Goal: Information Seeking & Learning: Learn about a topic

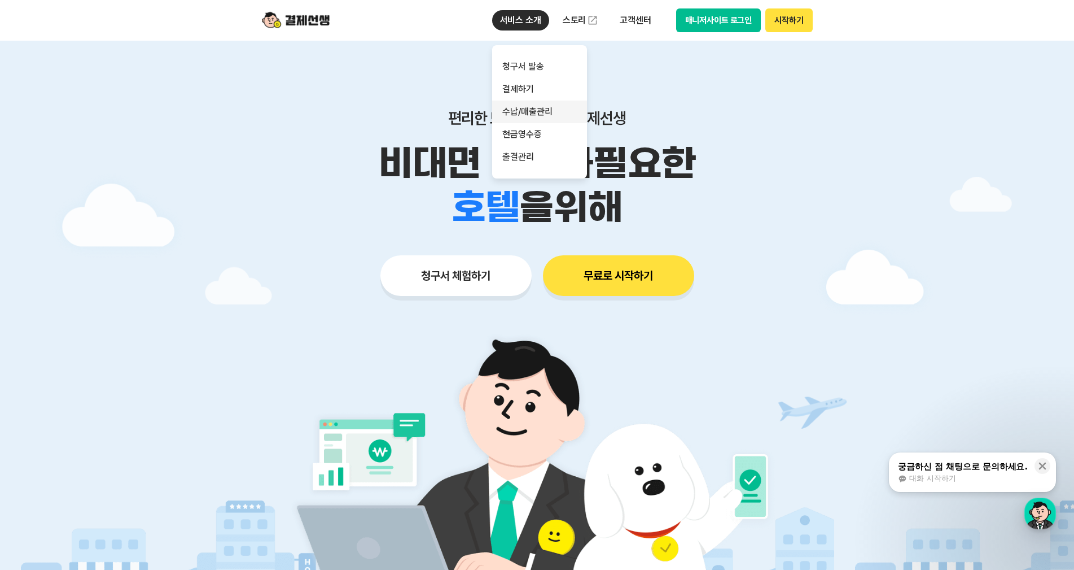
click at [546, 107] on link "수납/매출관리" at bounding box center [539, 111] width 95 height 23
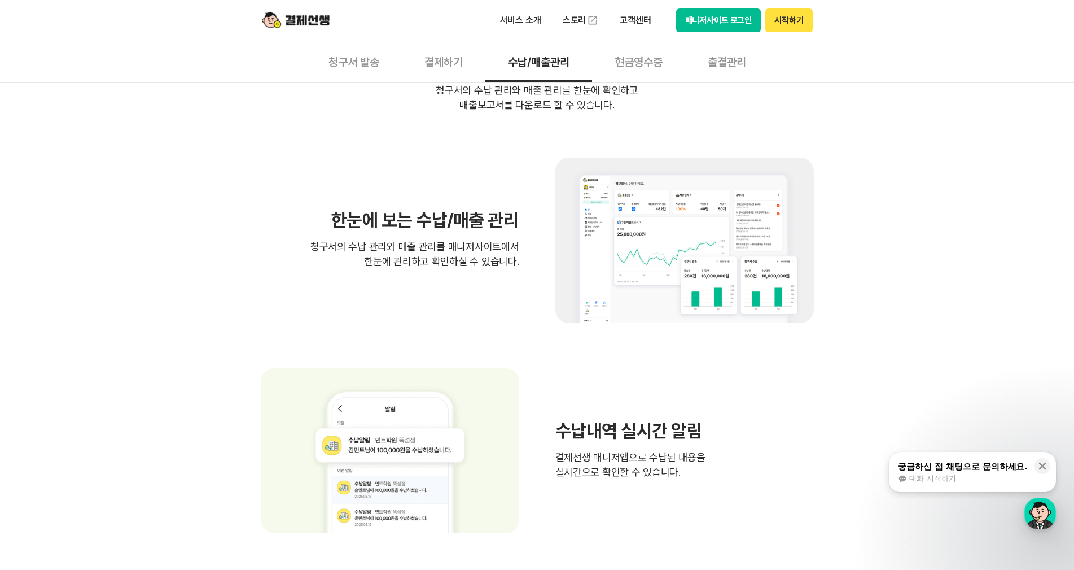
scroll to position [339, 0]
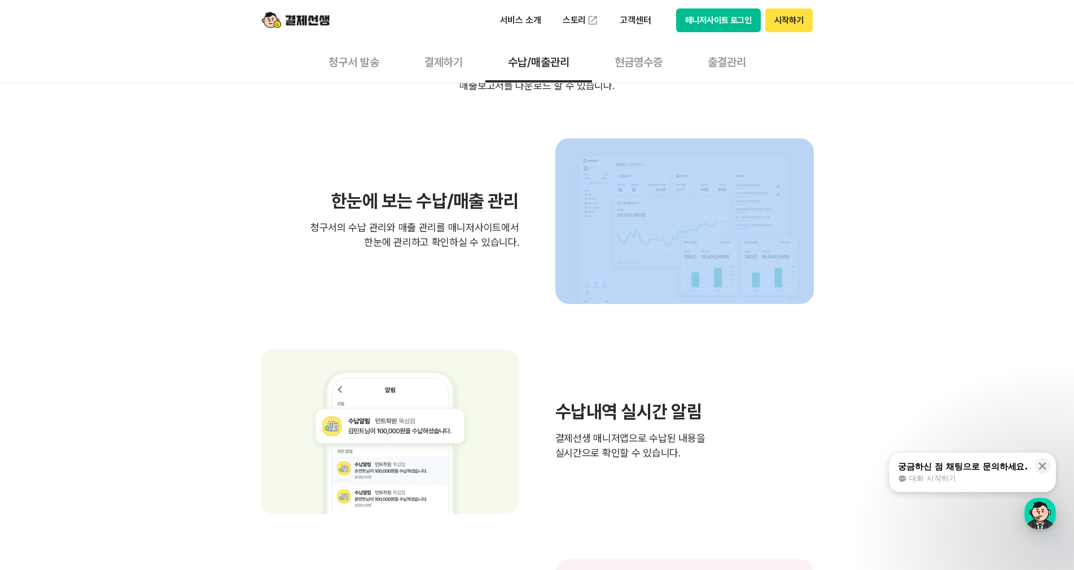
drag, startPoint x: 323, startPoint y: 199, endPoint x: 582, endPoint y: 273, distance: 268.7
click at [582, 273] on div "한눈에 보는 수납/매출 관리 청구서의 수납 관리와 매출 관리를 매니저사이트에서 한눈에 관리하고 확인하실 수 있습니다." at bounding box center [537, 220] width 553 height 165
click at [582, 273] on img at bounding box center [684, 220] width 259 height 165
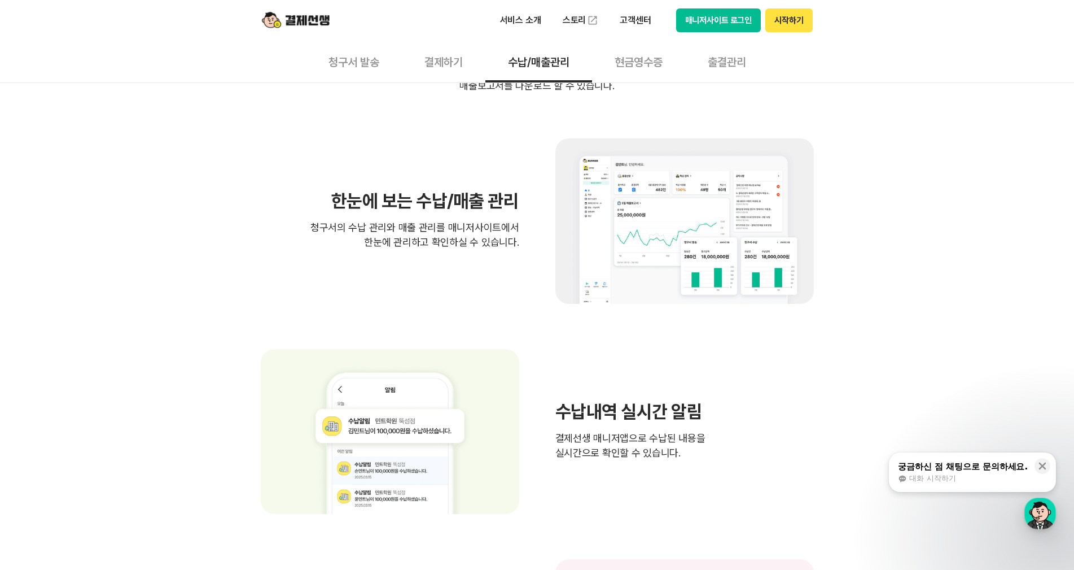
click at [522, 268] on div "한눈에 보는 수납/매출 관리 청구서의 수납 관리와 매출 관리를 매니저사이트에서 한눈에 관리하고 확인하실 수 있습니다." at bounding box center [537, 220] width 553 height 165
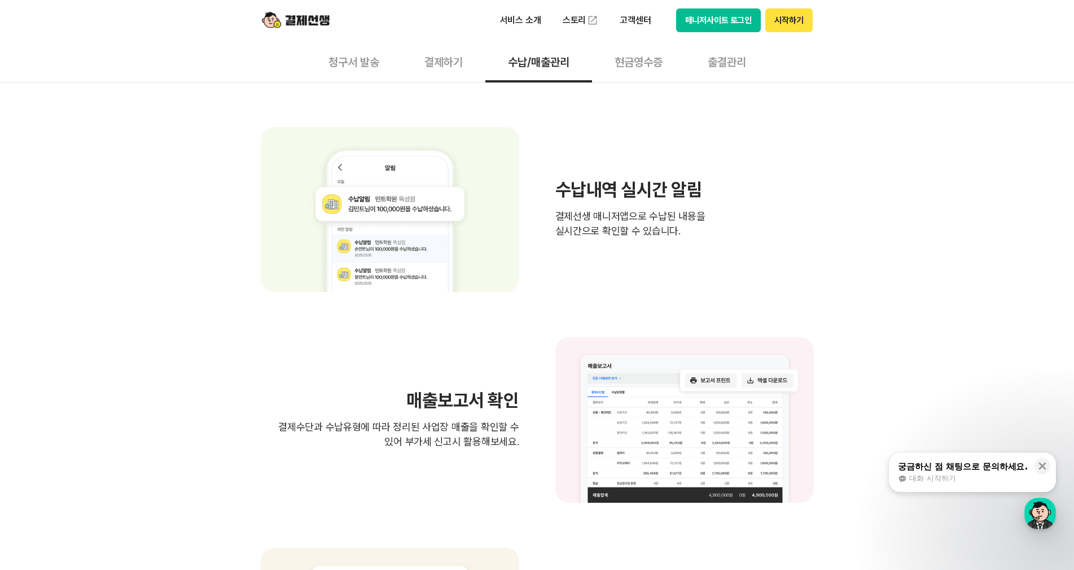
scroll to position [564, 0]
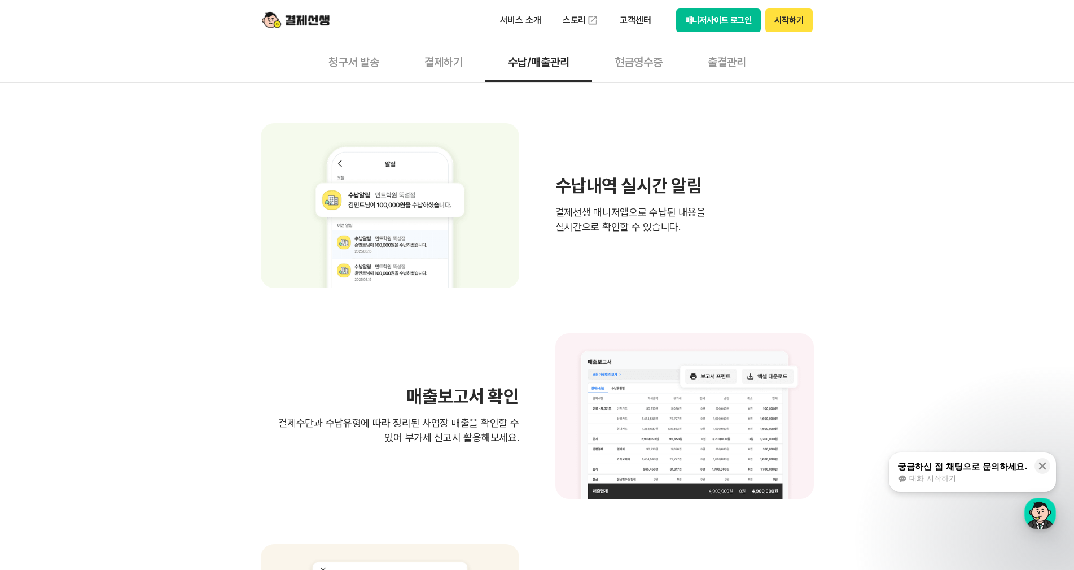
drag, startPoint x: 549, startPoint y: 187, endPoint x: 685, endPoint y: 244, distance: 147.8
click at [685, 244] on div "수납내역 실시간 알림 결제선생 매니저앱으로 수납된 내용을 실시간으로 확인할 수 있습니다." at bounding box center [537, 205] width 553 height 165
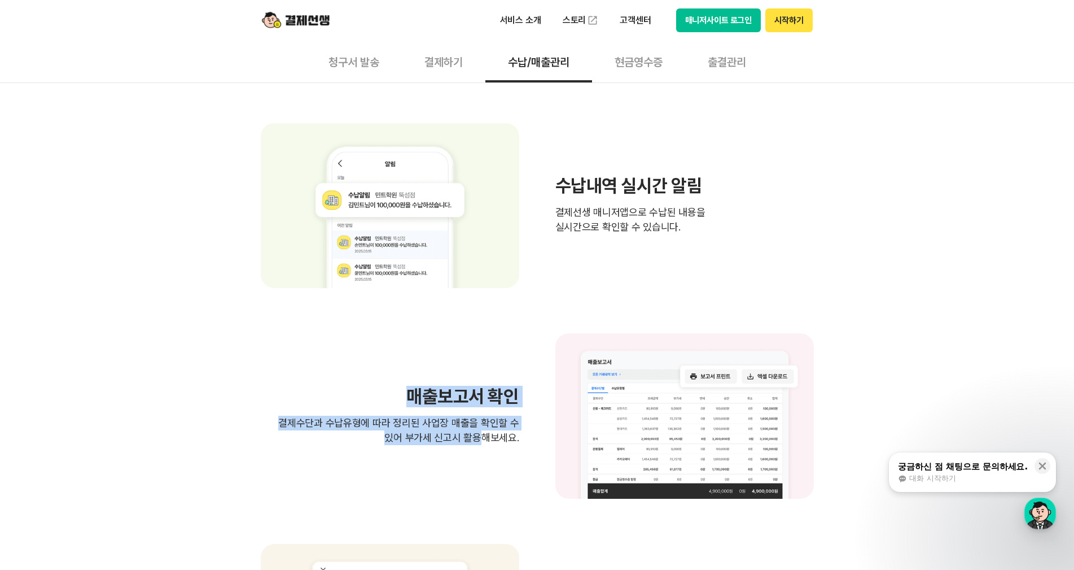
drag, startPoint x: 433, startPoint y: 434, endPoint x: 484, endPoint y: 470, distance: 63.1
click at [484, 470] on div "매출보고서 확인 결제수단과 수납유형에 따라 정리된 사업장 매출을 확인할 수 있어 부가세 신고시 활용해보세요." at bounding box center [537, 415] width 553 height 165
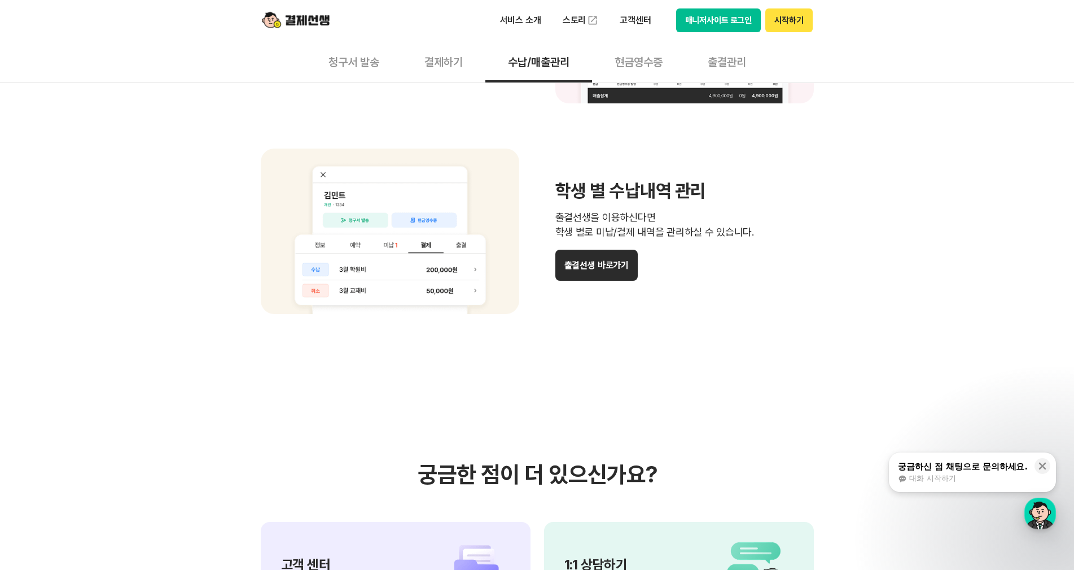
scroll to position [1298, 0]
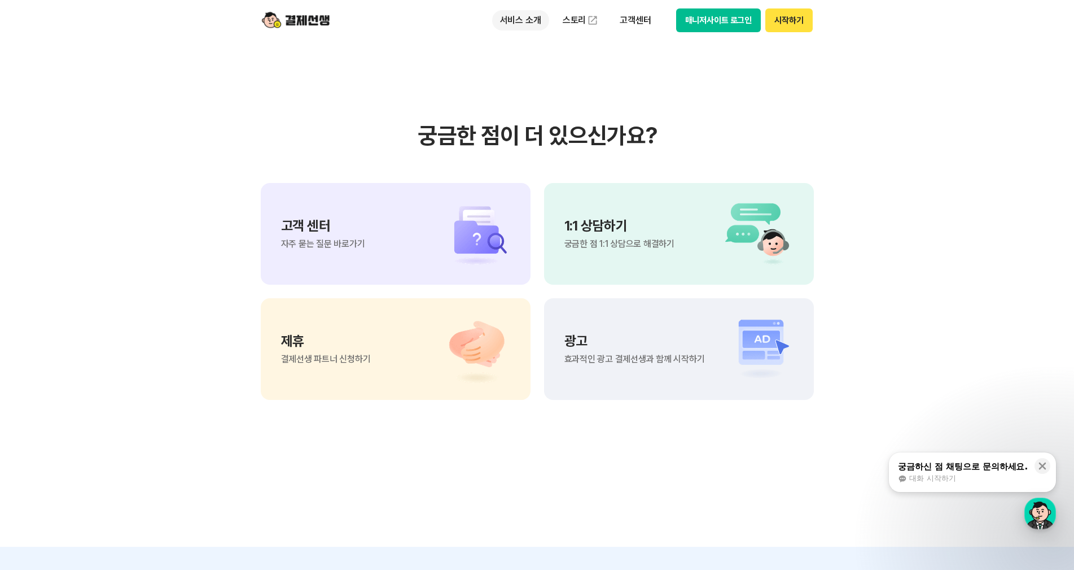
click at [525, 21] on p "서비스 소개" at bounding box center [520, 20] width 57 height 20
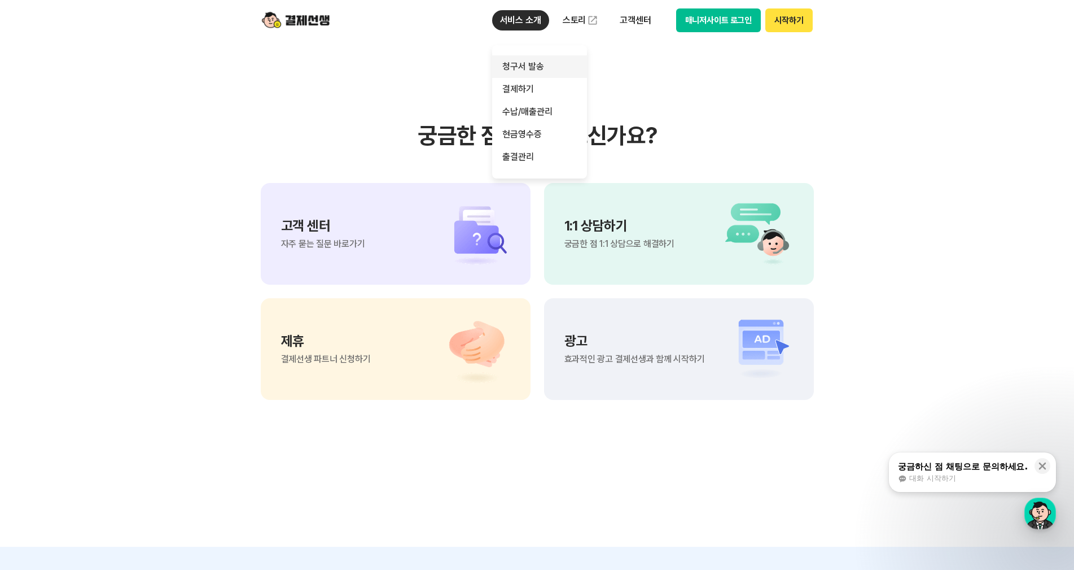
click at [543, 60] on link "청구서 발송" at bounding box center [539, 66] width 95 height 23
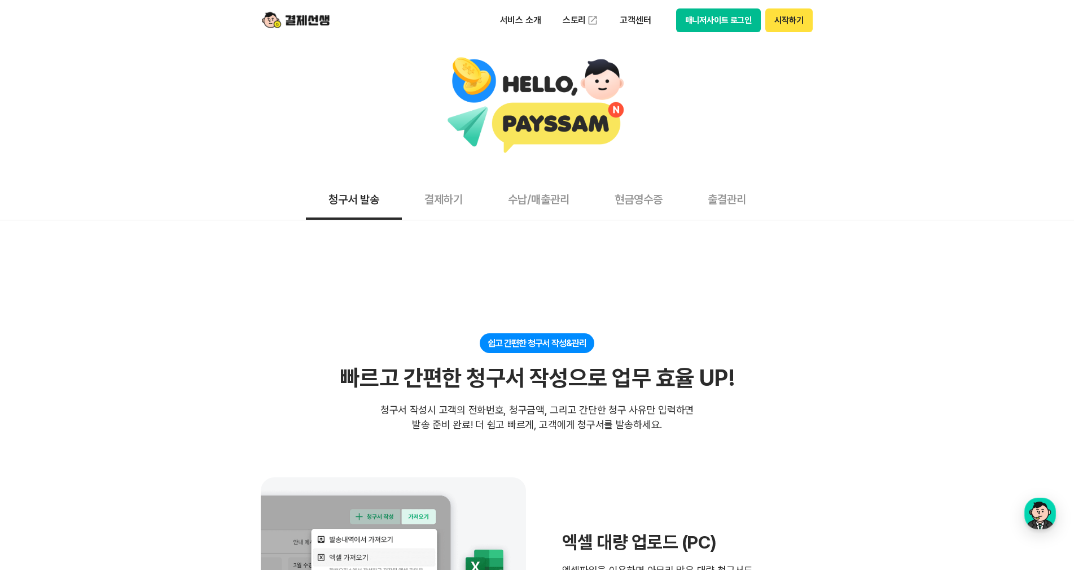
scroll to position [395, 0]
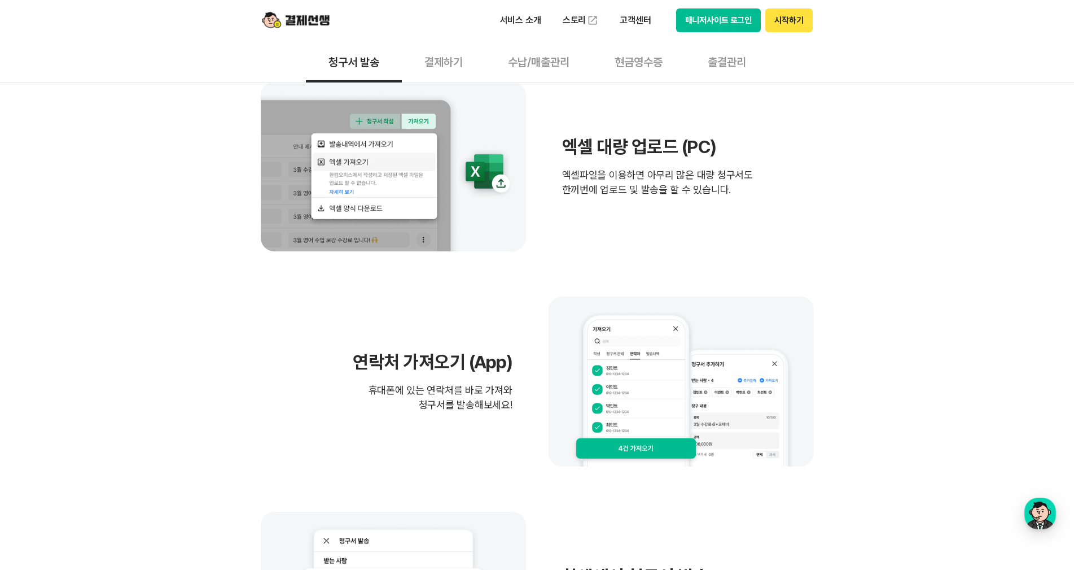
drag, startPoint x: 573, startPoint y: 137, endPoint x: 822, endPoint y: 217, distance: 261.3
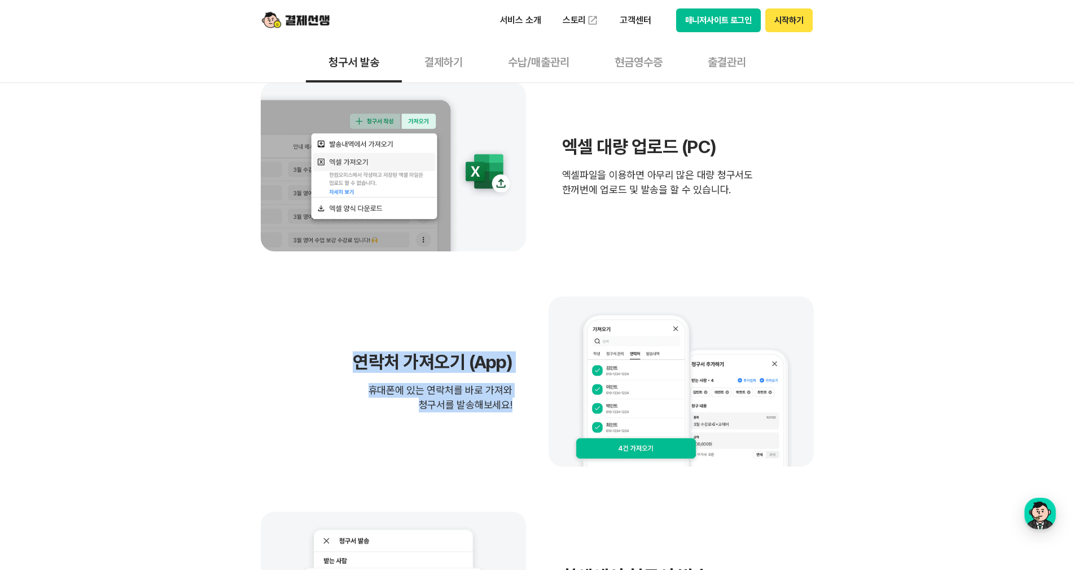
drag, startPoint x: 352, startPoint y: 345, endPoint x: 509, endPoint y: 419, distance: 173.7
click at [509, 419] on div "연락처 가져오기 (App) 휴대폰에 있는 연락처를 바로 가져와 청구서를 발송해보세요!" at bounding box center [537, 380] width 553 height 169
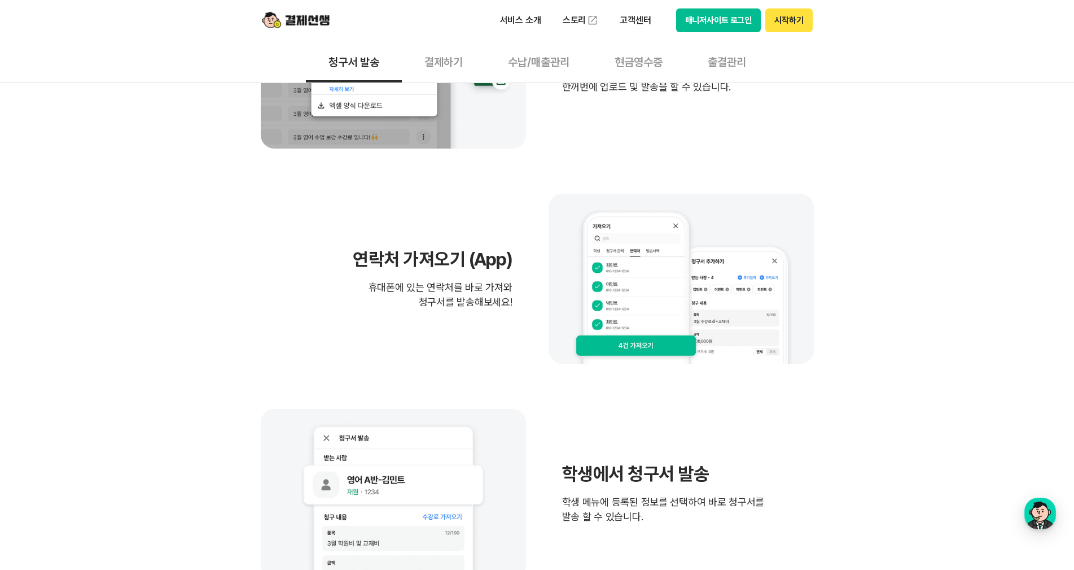
scroll to position [677, 0]
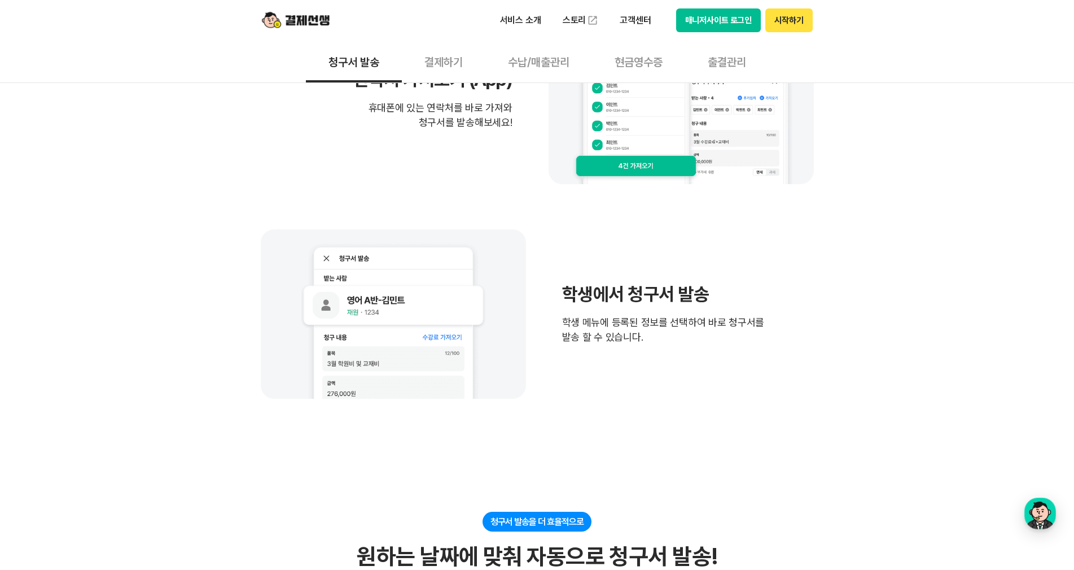
drag, startPoint x: 544, startPoint y: 292, endPoint x: 765, endPoint y: 376, distance: 237.0
click at [765, 376] on div "학생에서 청구서 발송 학생 메뉴에 등록된 정보를 선택하여 바로 청구서를 발송 할 수 있습니다." at bounding box center [537, 313] width 553 height 169
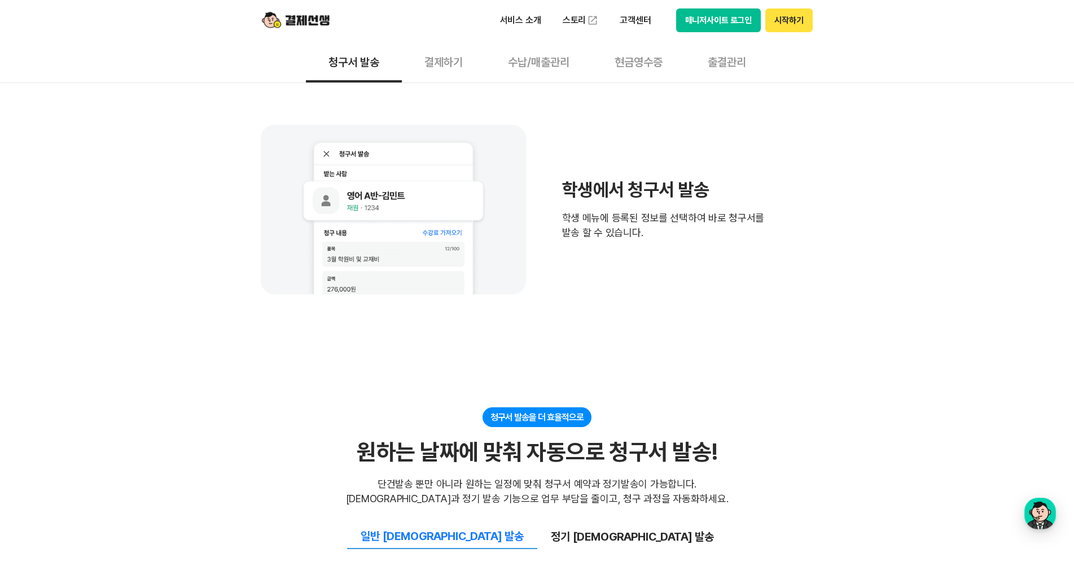
scroll to position [960, 0]
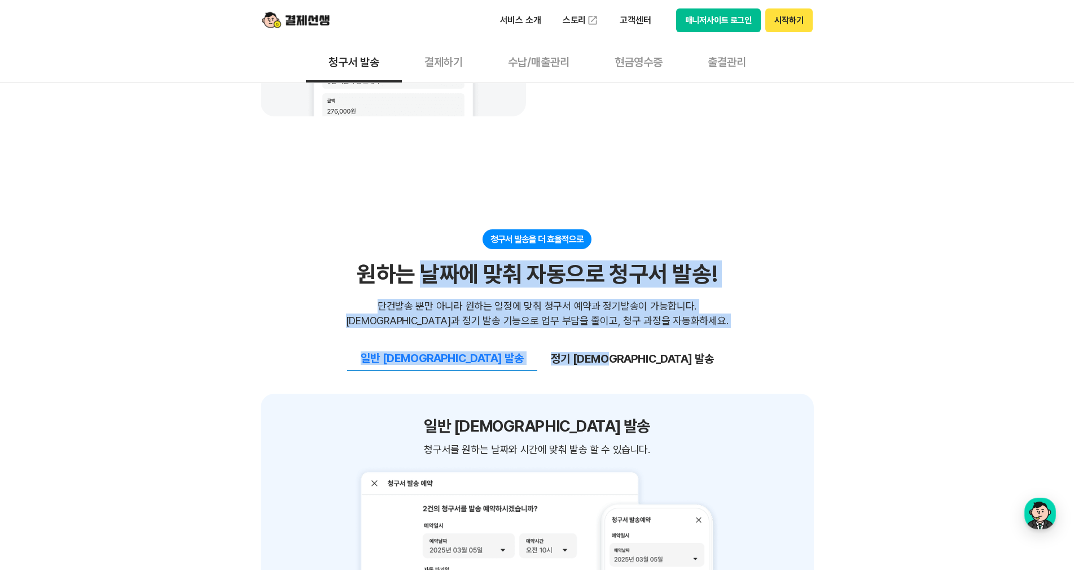
drag, startPoint x: 791, startPoint y: 335, endPoint x: 426, endPoint y: 203, distance: 388.7
click at [426, 203] on div "쉽고 간편한 청구서 작성&관리 빠르고 간편한 청구서 작성으로 업무 효율 UP! 빠르고 간편한 청구서 작성으로 업무 효율 UP! 청구서 작성시 …" at bounding box center [537, 454] width 553 height 2162
drag, startPoint x: 322, startPoint y: 237, endPoint x: 801, endPoint y: 353, distance: 492.7
click at [801, 353] on section "청구서 발송을 더 효율적으로 원하는 날짜에 맞춰 자동으로 청구서 발송! 원하는 날짜에 맞춰 자동으로 청구서 발송! 단건발송 뿐만 아니라 원하는…" at bounding box center [537, 458] width 553 height 458
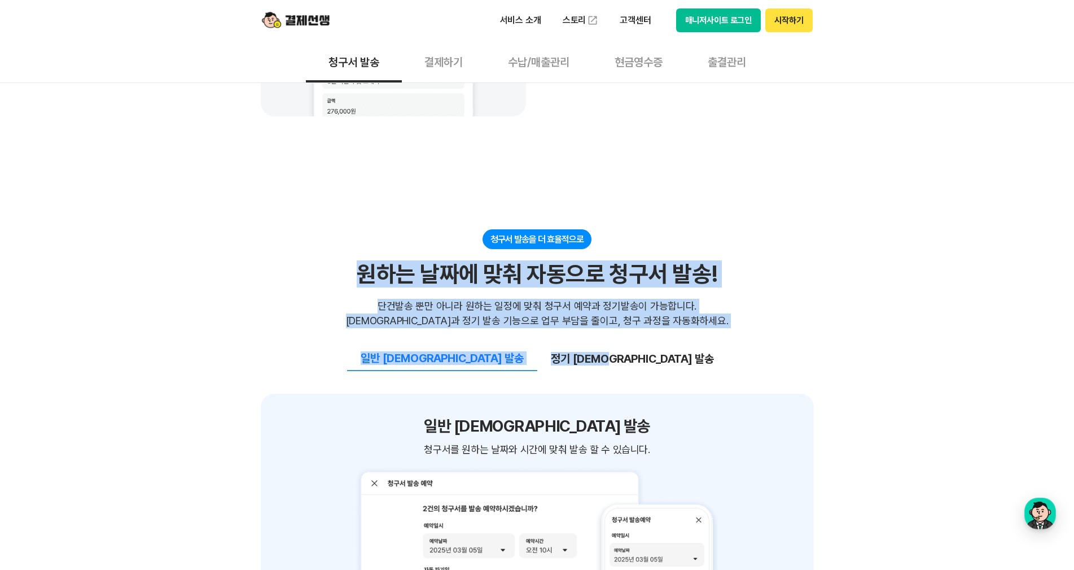
click at [801, 353] on div "일반 [DEMOGRAPHIC_DATA] 발송 정기 [DEMOGRAPHIC_DATA] 발송" at bounding box center [537, 349] width 553 height 43
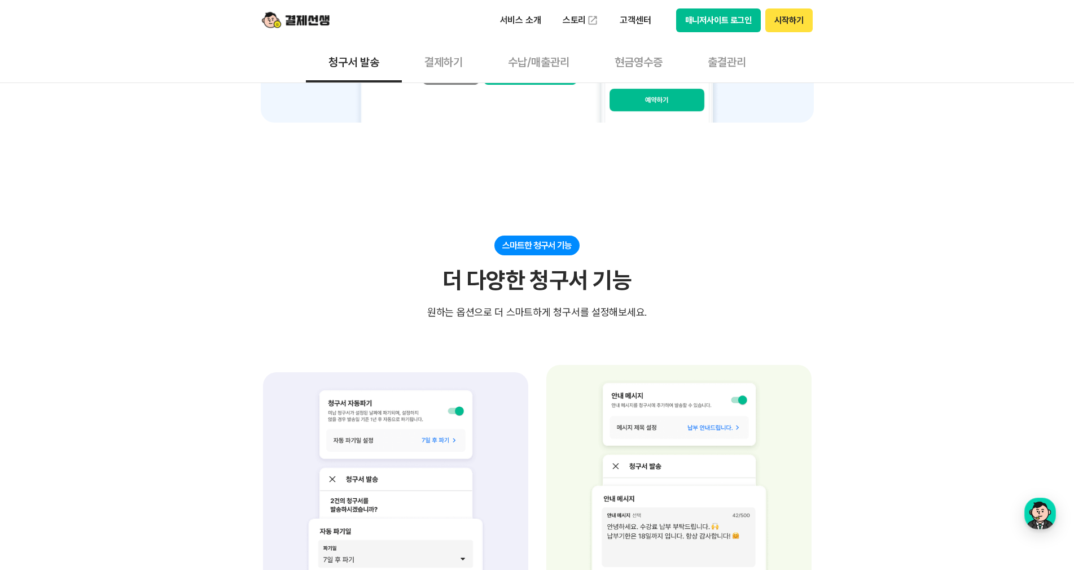
scroll to position [1806, 0]
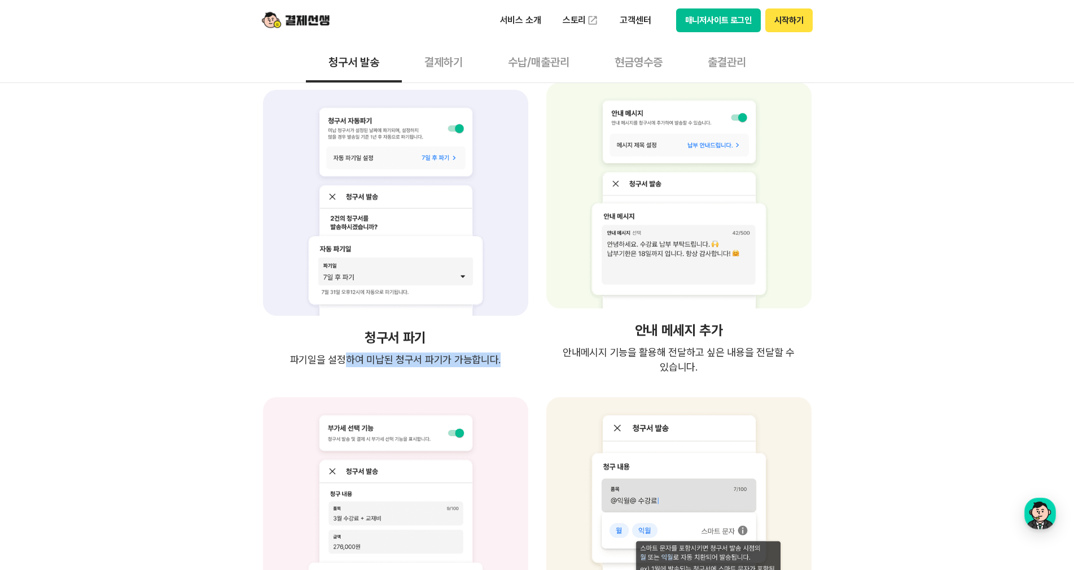
drag, startPoint x: 392, startPoint y: 334, endPoint x: 526, endPoint y: 352, distance: 135.6
click at [526, 352] on div "청구서 파기 파기일을 설정하여 미납된 청구서 파기가 가능합니다." at bounding box center [396, 228] width 270 height 292
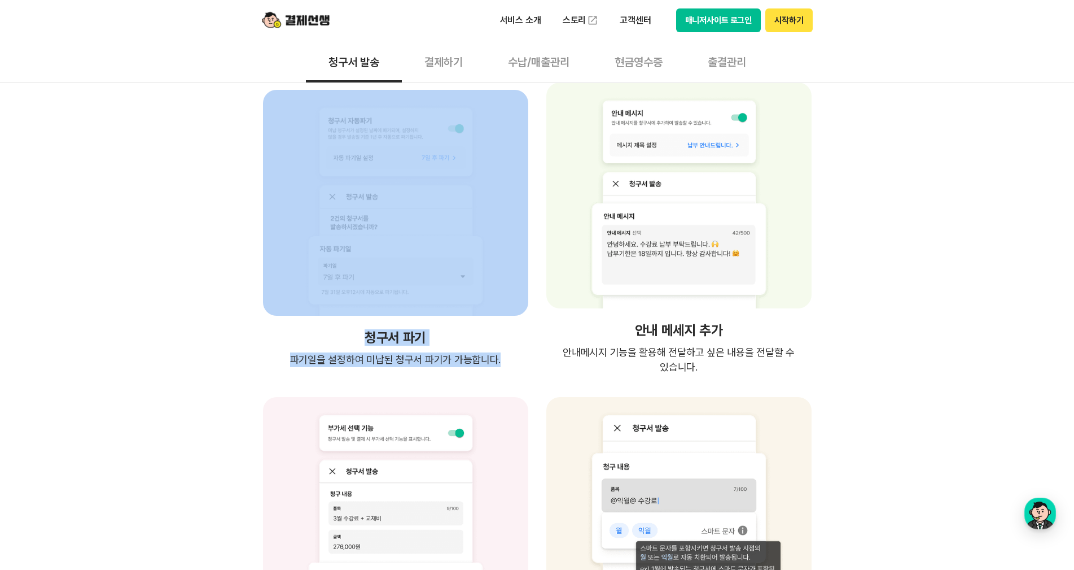
drag, startPoint x: 520, startPoint y: 361, endPoint x: 343, endPoint y: 332, distance: 180.0
click at [343, 332] on div "청구서 파기 파기일을 설정하여 미납된 청구서 파기가 가능합니다." at bounding box center [396, 228] width 270 height 292
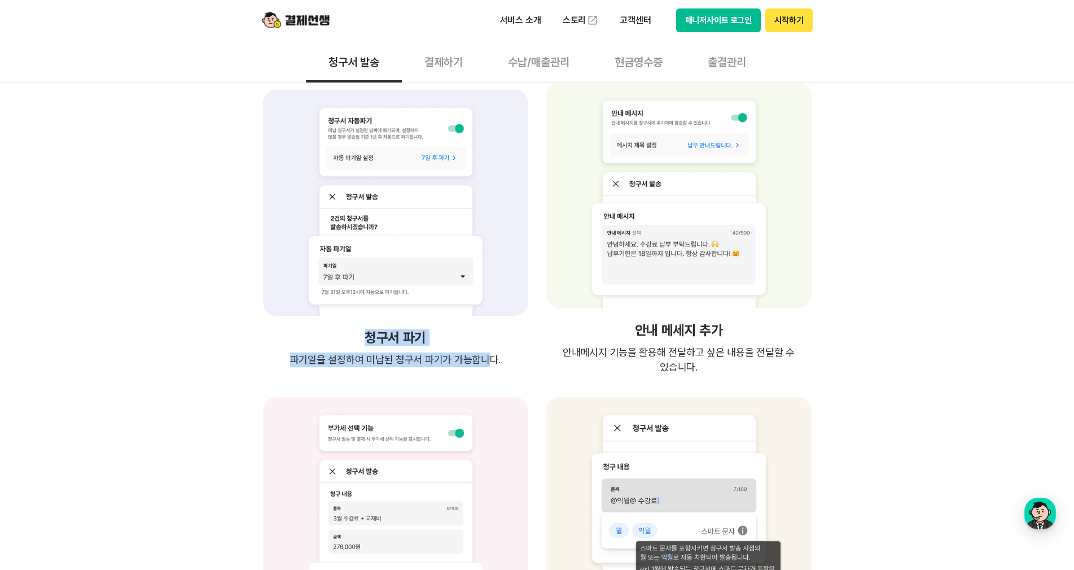
drag, startPoint x: 373, startPoint y: 335, endPoint x: 490, endPoint y: 353, distance: 118.8
click at [490, 353] on div "청구서 파기 파기일을 설정하여 미납된 청구서 파기가 가능합니다." at bounding box center [396, 228] width 270 height 292
click at [493, 353] on span "파기일을 설정하여 미납된 청구서 파기가 가능합니다." at bounding box center [395, 359] width 211 height 15
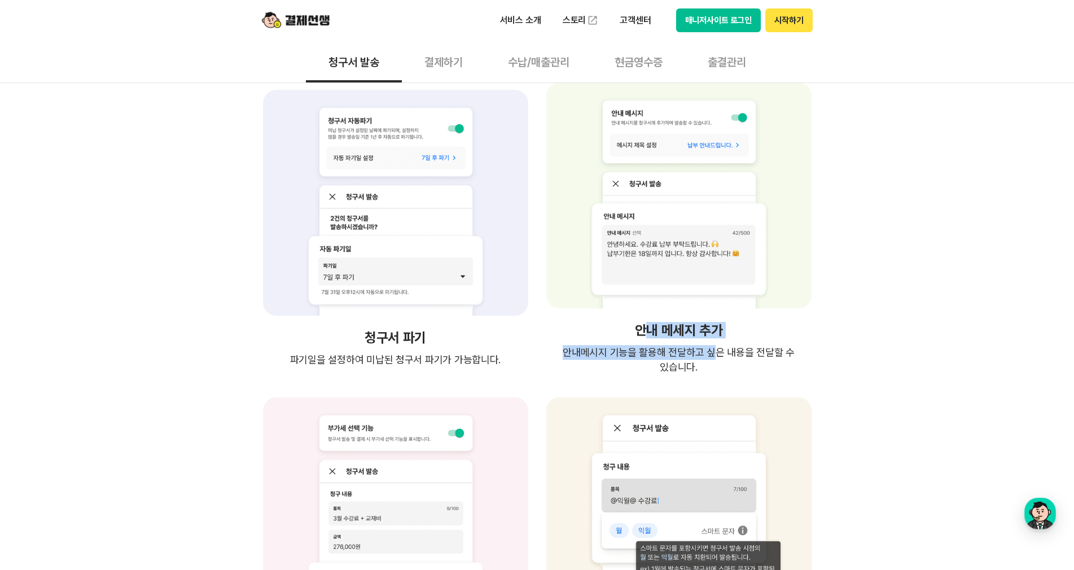
drag, startPoint x: 643, startPoint y: 327, endPoint x: 757, endPoint y: 362, distance: 119.4
click at [757, 362] on div "안내 메세지 추가 안내메시지 기능을 활용해 전달하고 싶은 내용을 전달할 수 있습니다. 안내메시지 기능을 활용해 전달하고 싶은 내용을 전달할 수…" at bounding box center [679, 228] width 270 height 292
click at [757, 362] on span "안내메시지 기능을 활용해 전달하고 싶은 내용을 전달할 수 있습니다." at bounding box center [679, 359] width 270 height 29
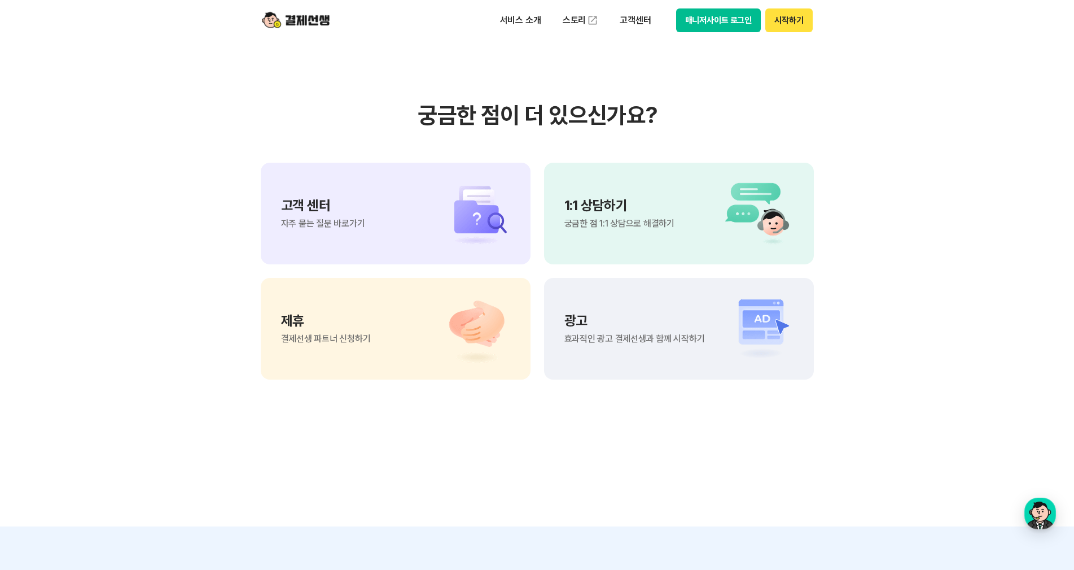
scroll to position [2992, 0]
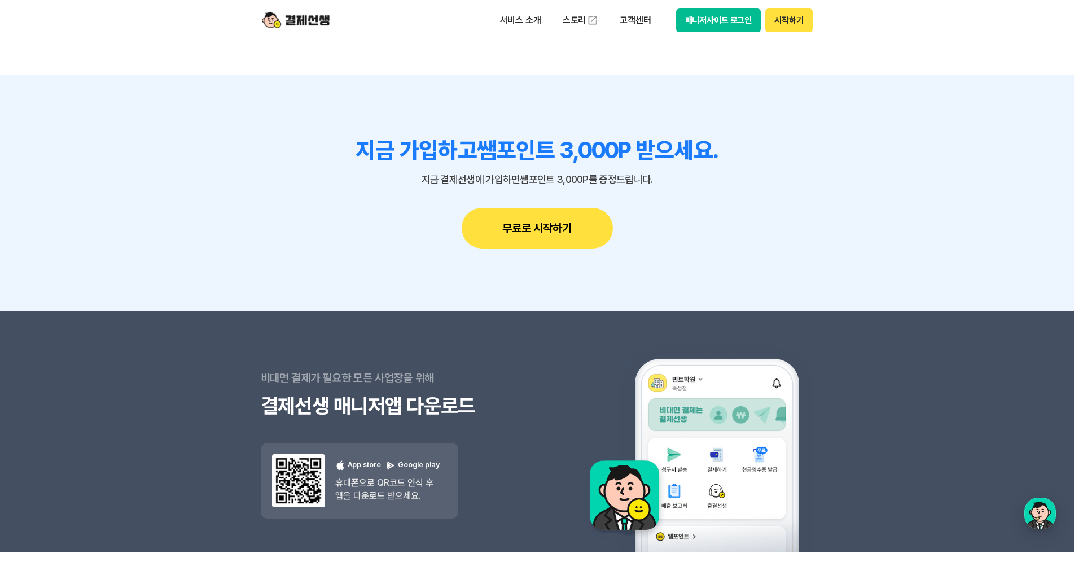
click at [886, 334] on section "비대면 결제가 필요한 모든 사업장을 위해 결제선생 매니저앱 다운로드 결제선생 매니저앱 다운로드 App store Google play 휴대폰으…" at bounding box center [537, 431] width 1074 height 242
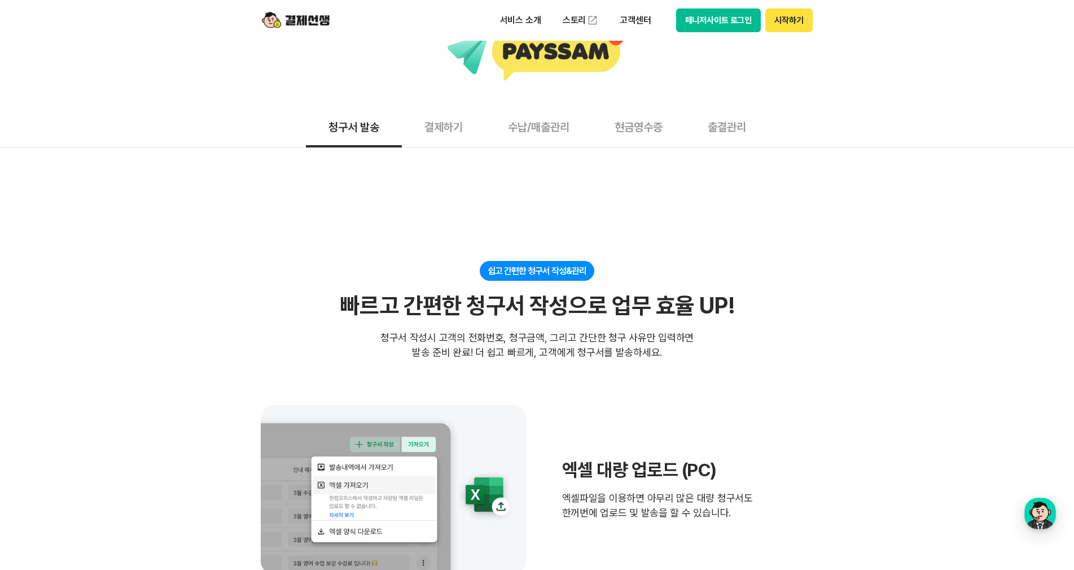
scroll to position [0, 0]
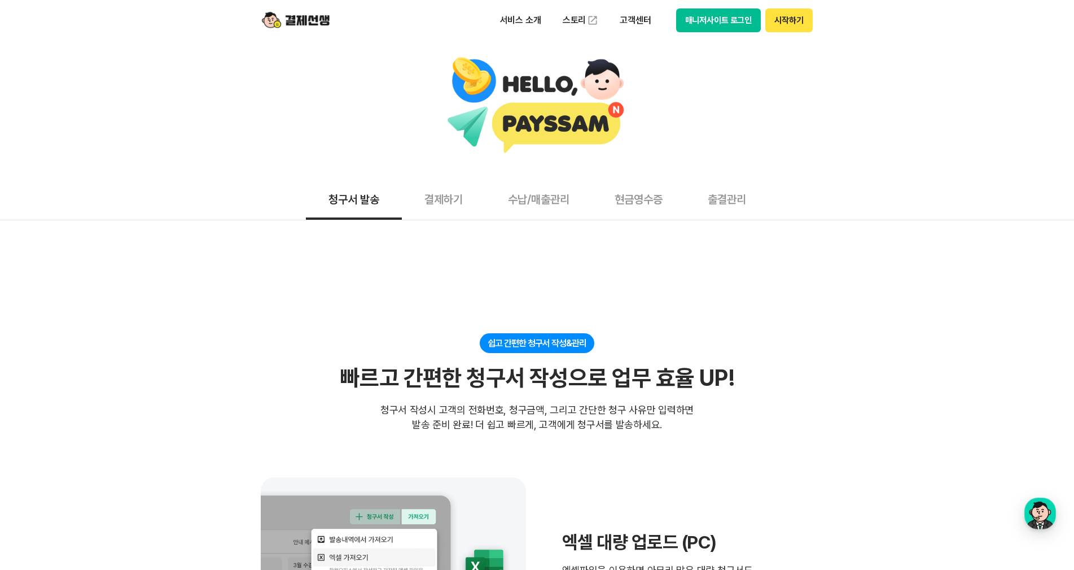
click at [444, 200] on button "결제하기" at bounding box center [444, 199] width 84 height 42
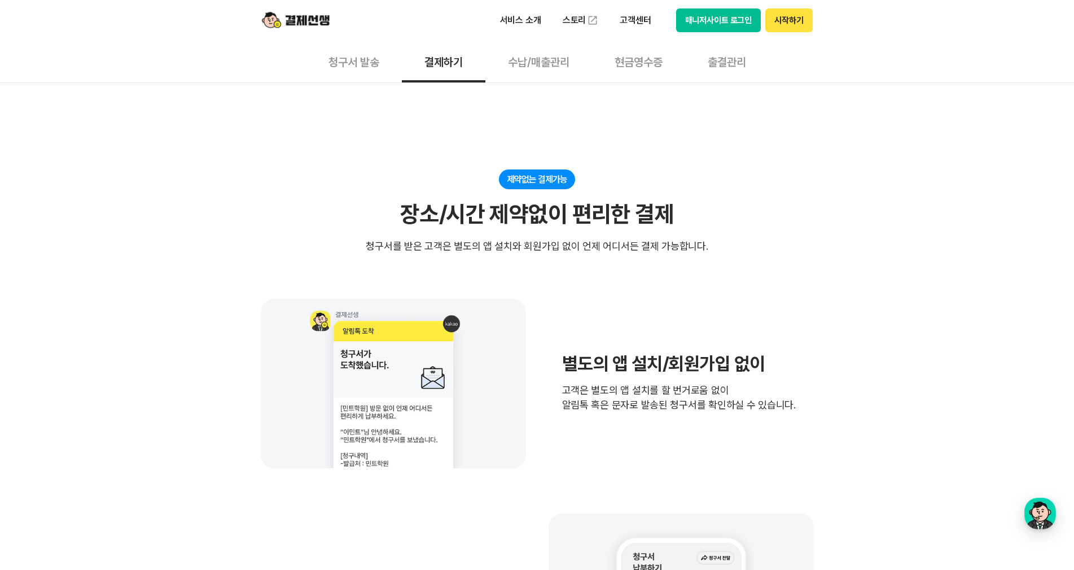
scroll to position [169, 0]
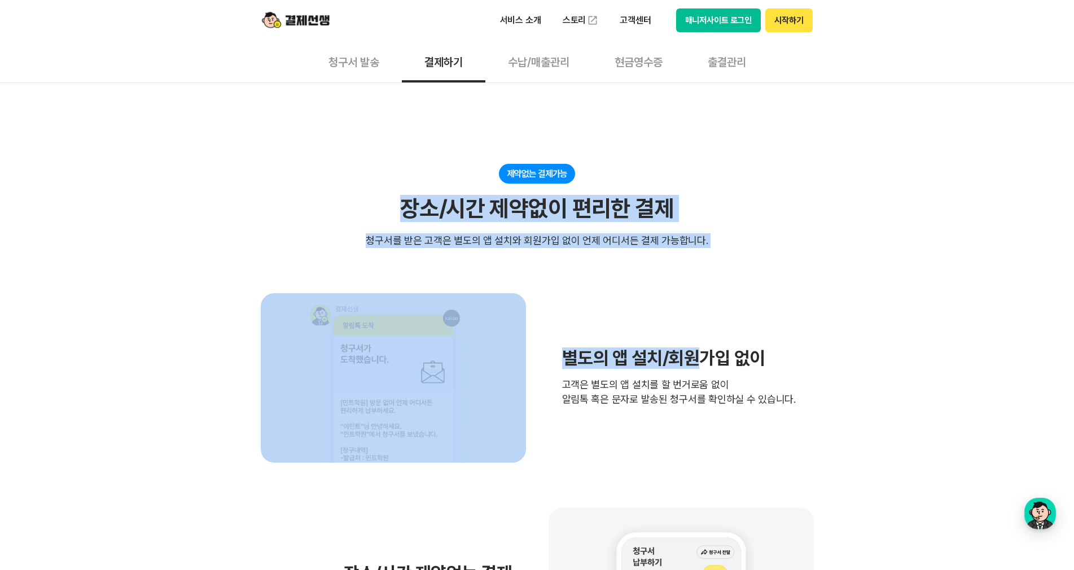
drag, startPoint x: 396, startPoint y: 212, endPoint x: 719, endPoint y: 259, distance: 326.3
click at [718, 259] on section "제약없는 결제가능 장소/시간 제약없이 편리한 결제 청구서를 받은 고객은 별도의 앱 설치와 회원가입 없이 언제 어디서든 결제 가능합니다. 별도의…" at bounding box center [537, 528] width 553 height 728
click at [720, 259] on section "제약없는 결제가능 장소/시간 제약없이 편리한 결제 청구서를 받은 고객은 별도의 앱 설치와 회원가입 없이 언제 어디서든 결제 가능합니다. 별도의…" at bounding box center [537, 528] width 553 height 728
